Goal: Task Accomplishment & Management: Use online tool/utility

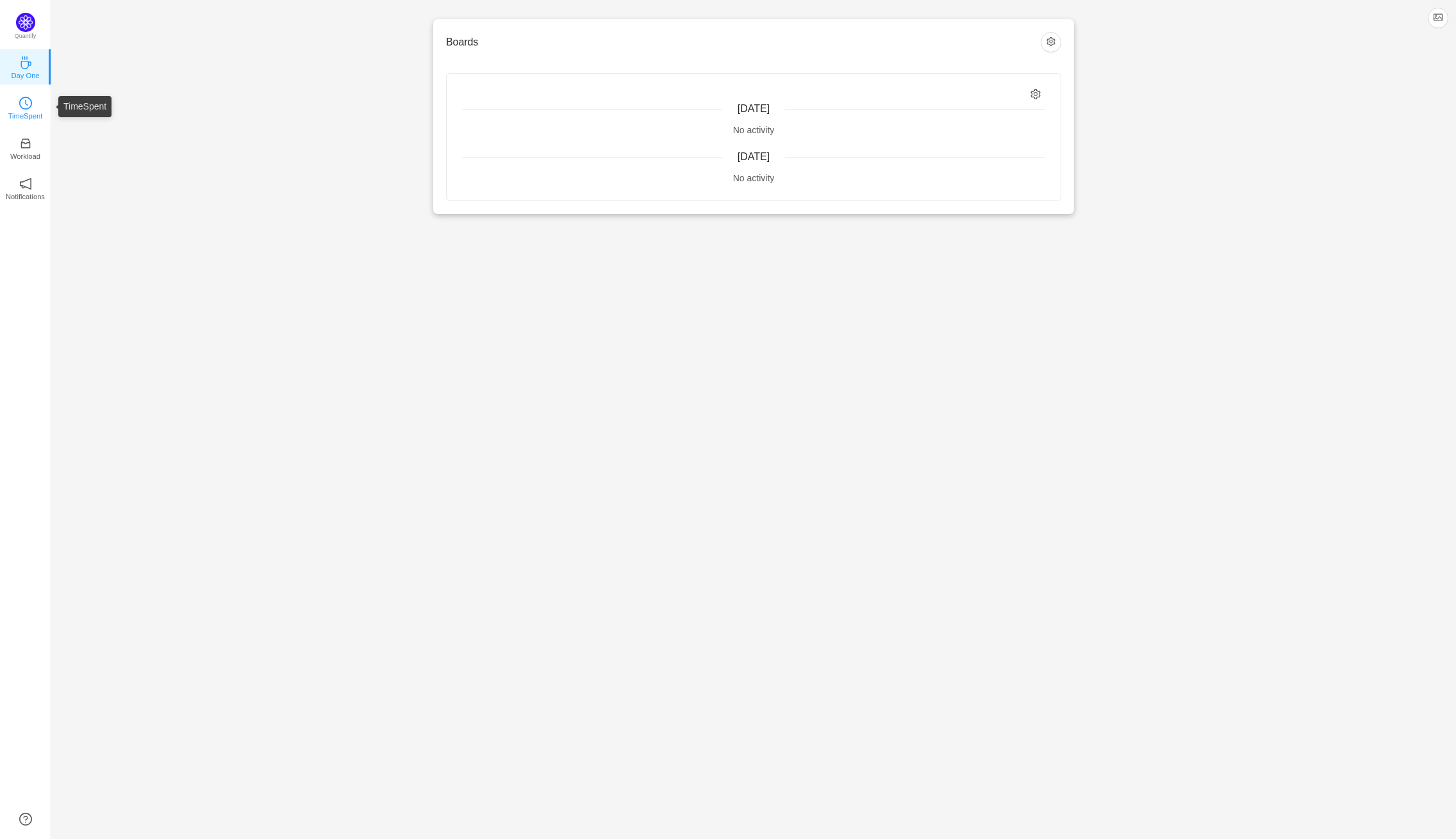
click at [11, 116] on p "TimeSpent" at bounding box center [25, 116] width 35 height 11
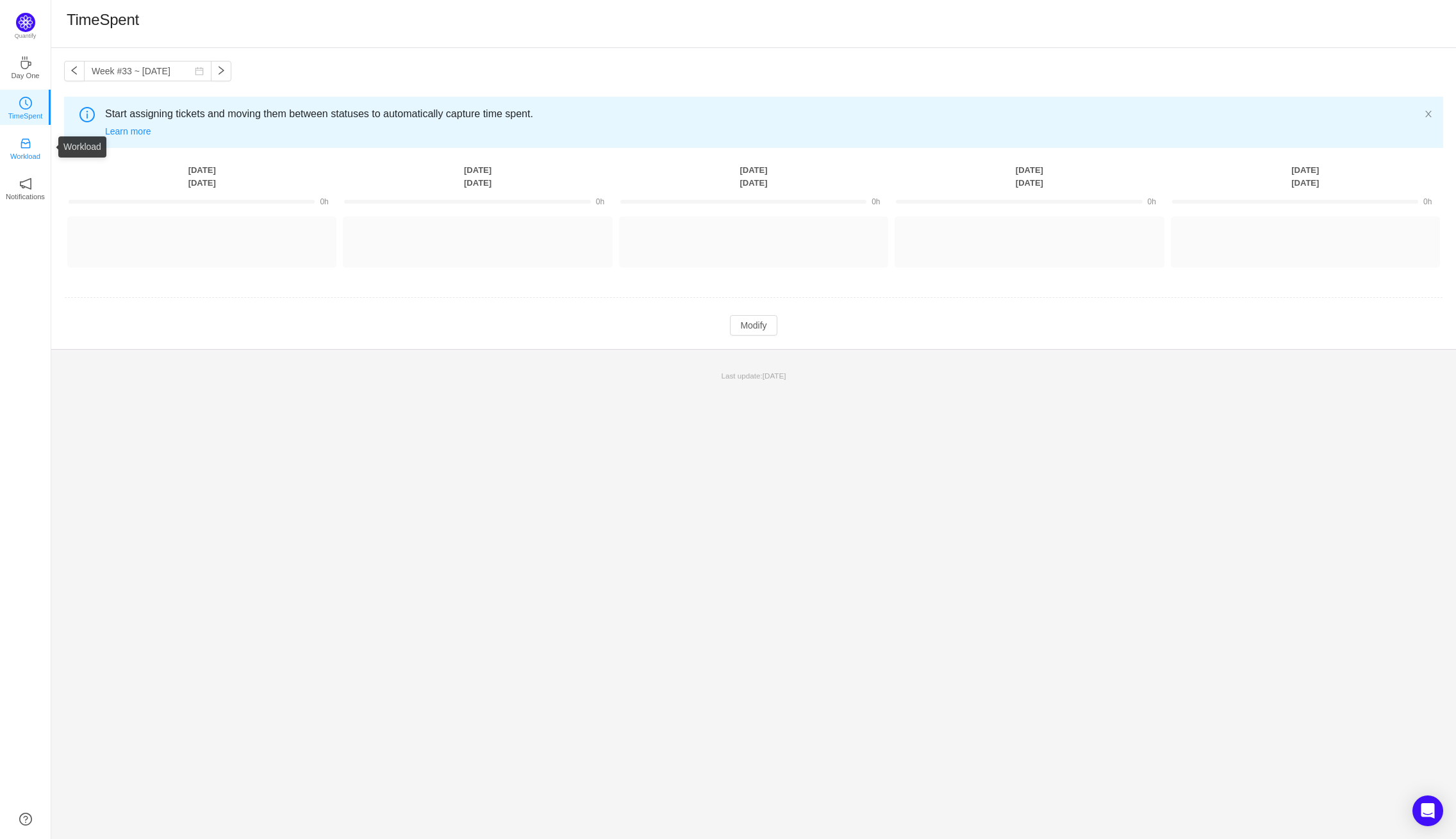
click at [27, 145] on icon "icon: inbox" at bounding box center [26, 143] width 13 height 13
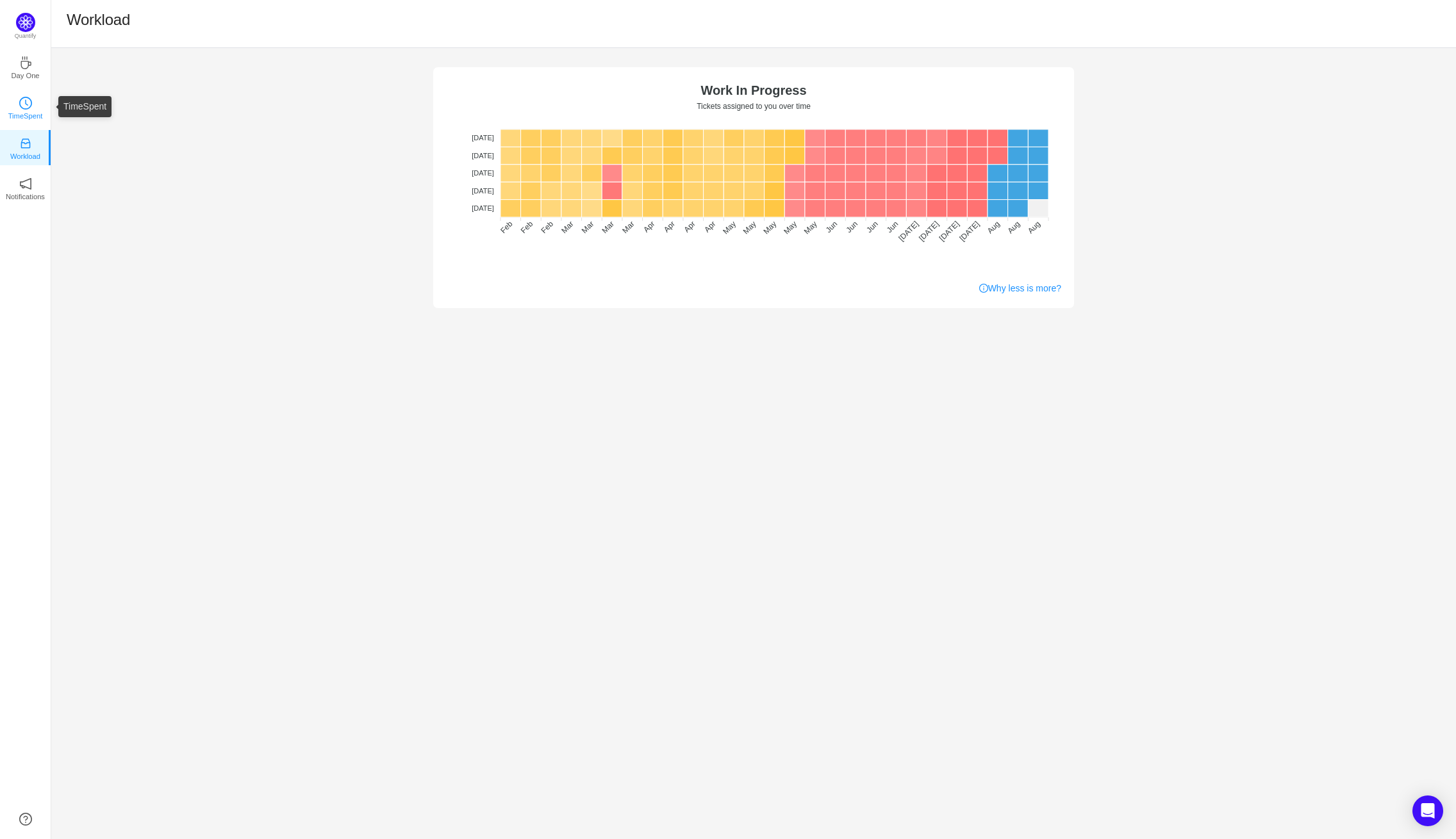
click at [20, 100] on link "TimeSpent" at bounding box center [26, 107] width 13 height 13
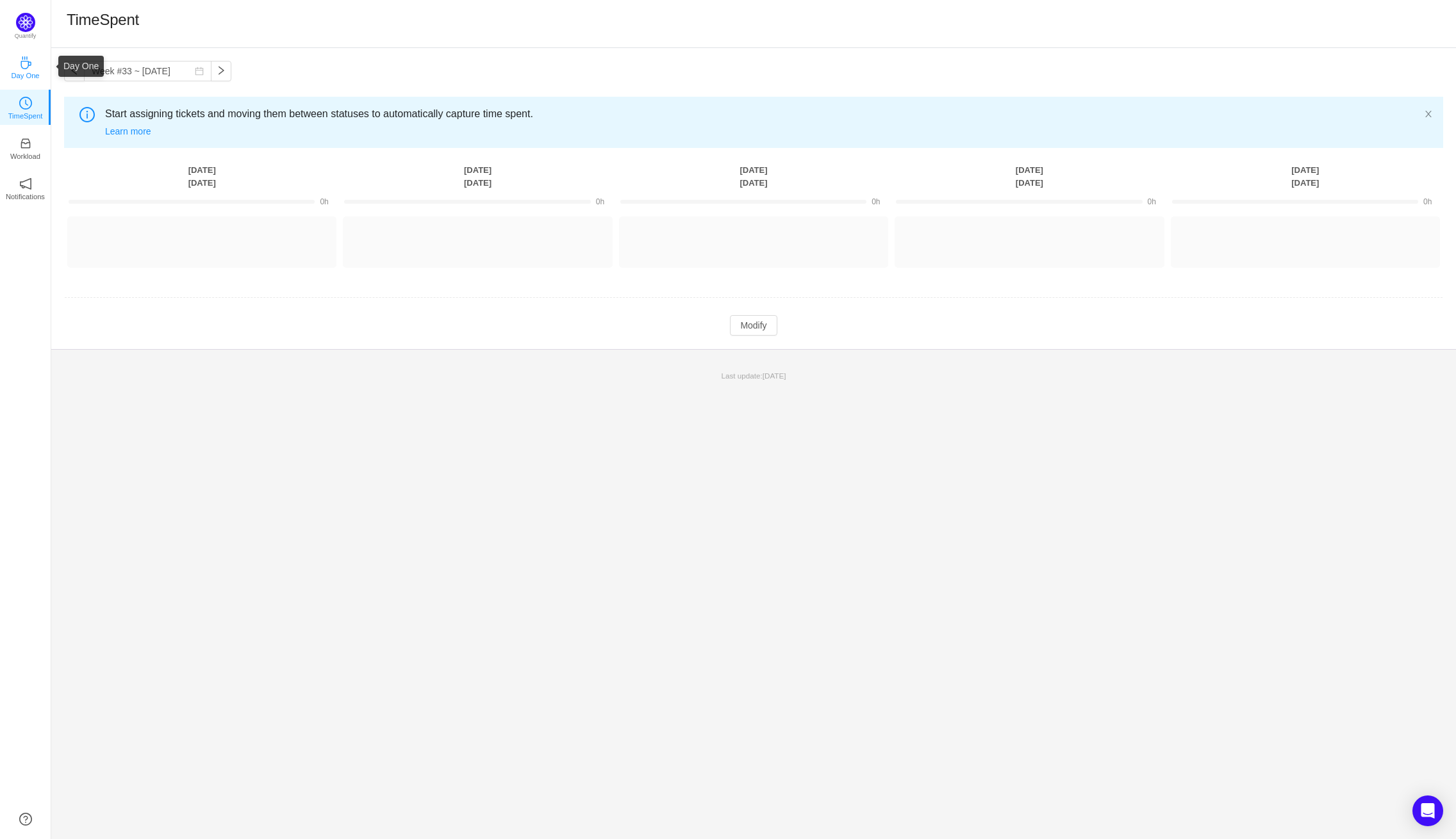
click at [25, 60] on icon "icon: coffee" at bounding box center [26, 63] width 13 height 13
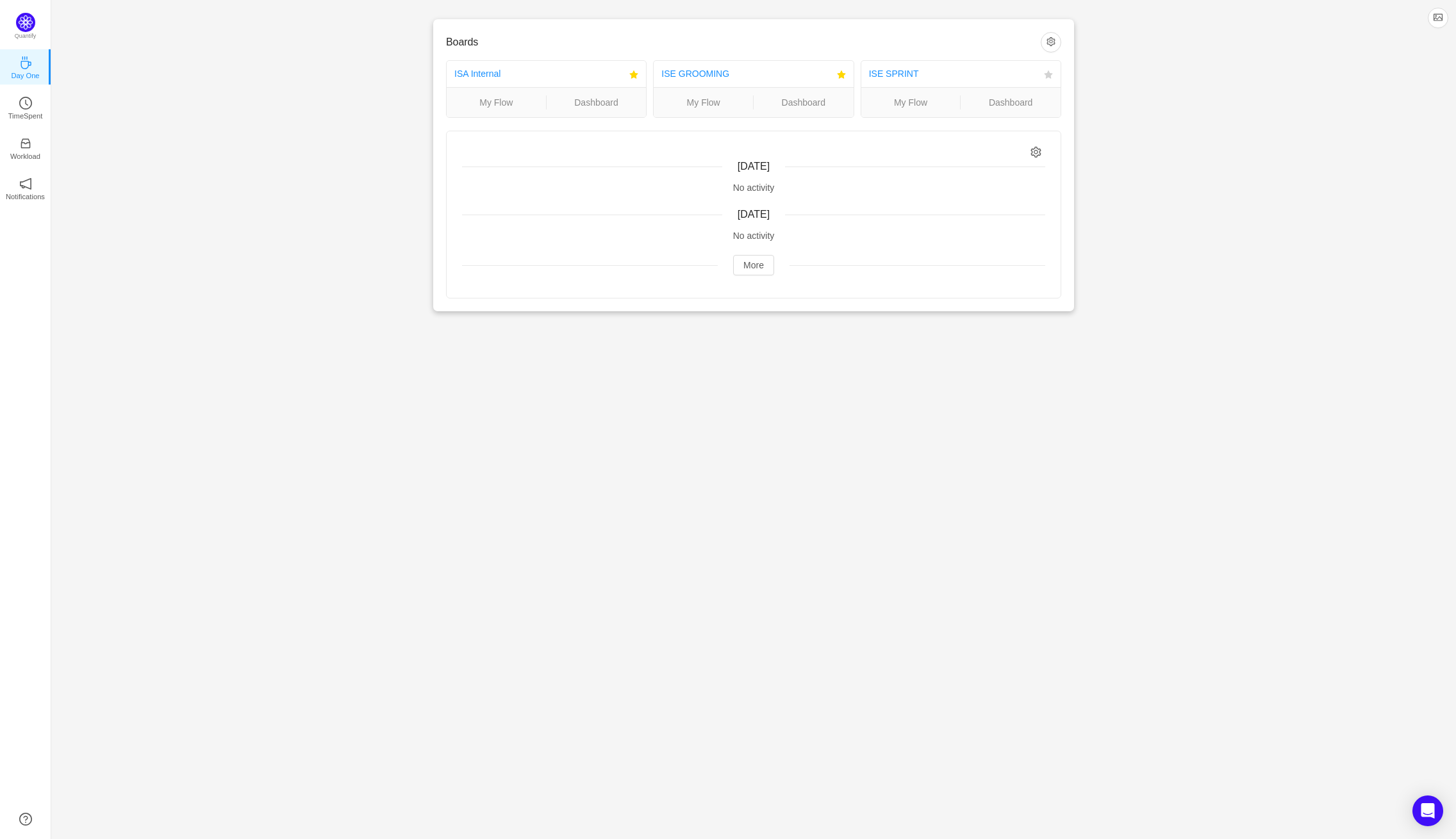
click at [1047, 69] on div at bounding box center [1048, 75] width 9 height 13
click at [1048, 76] on icon "icon: star" at bounding box center [1047, 74] width 8 height 8
click at [39, 119] on p "TimeSpent" at bounding box center [25, 116] width 35 height 11
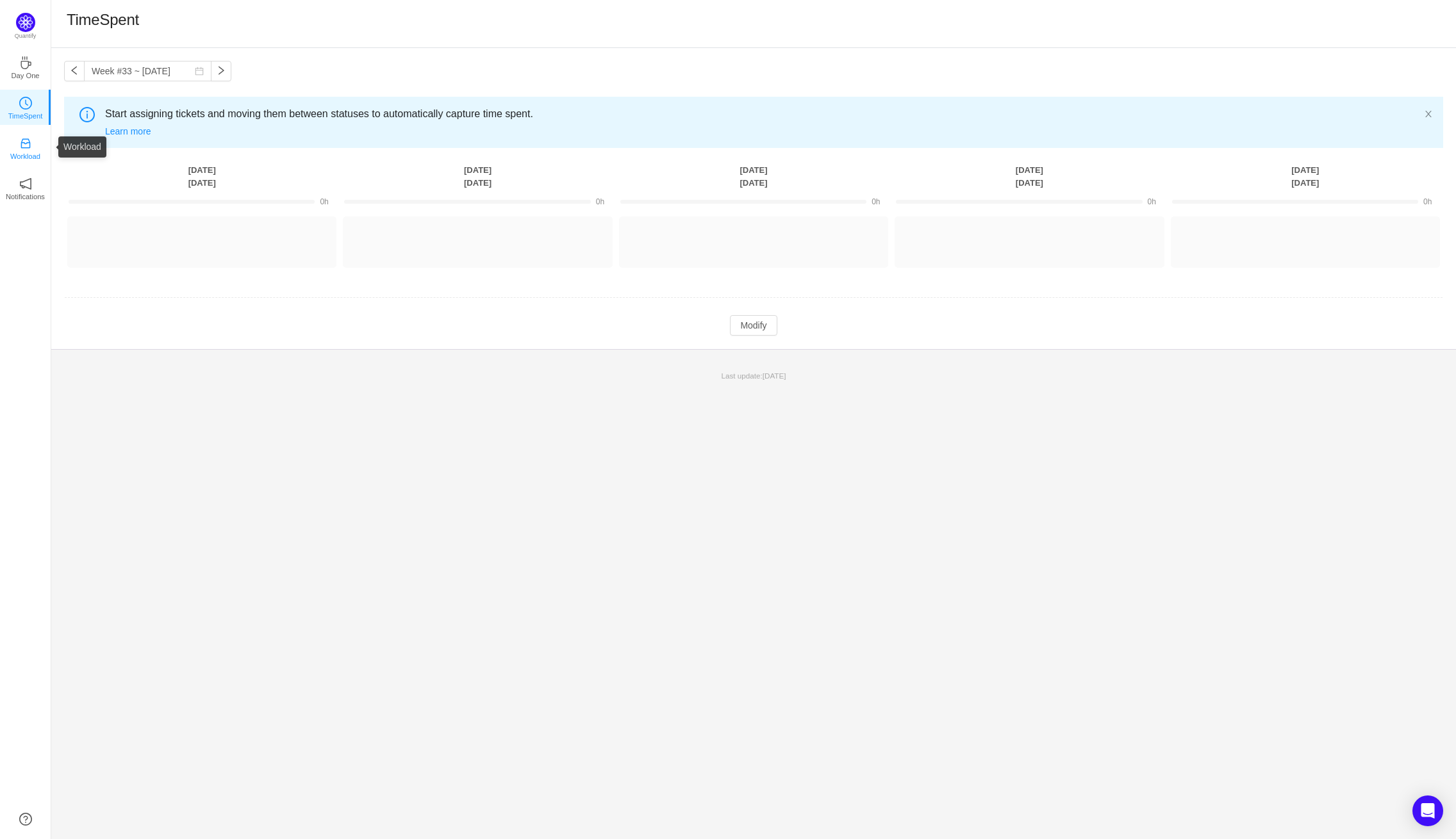
click at [32, 140] on link "Workload" at bounding box center [26, 147] width 13 height 13
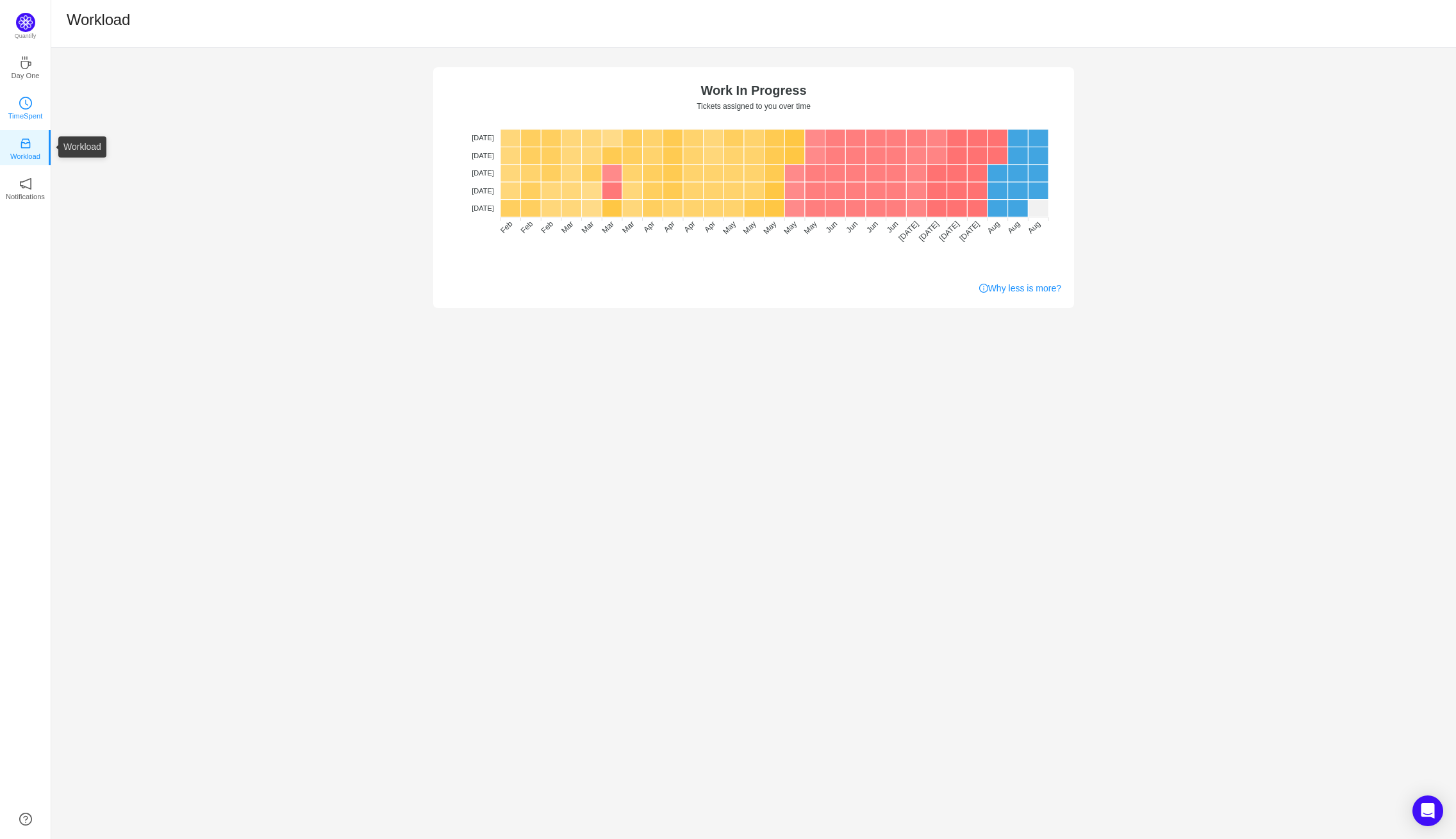
click at [31, 109] on div "TimeSpent" at bounding box center [26, 107] width 13 height 13
